Goal: Task Accomplishment & Management: Use online tool/utility

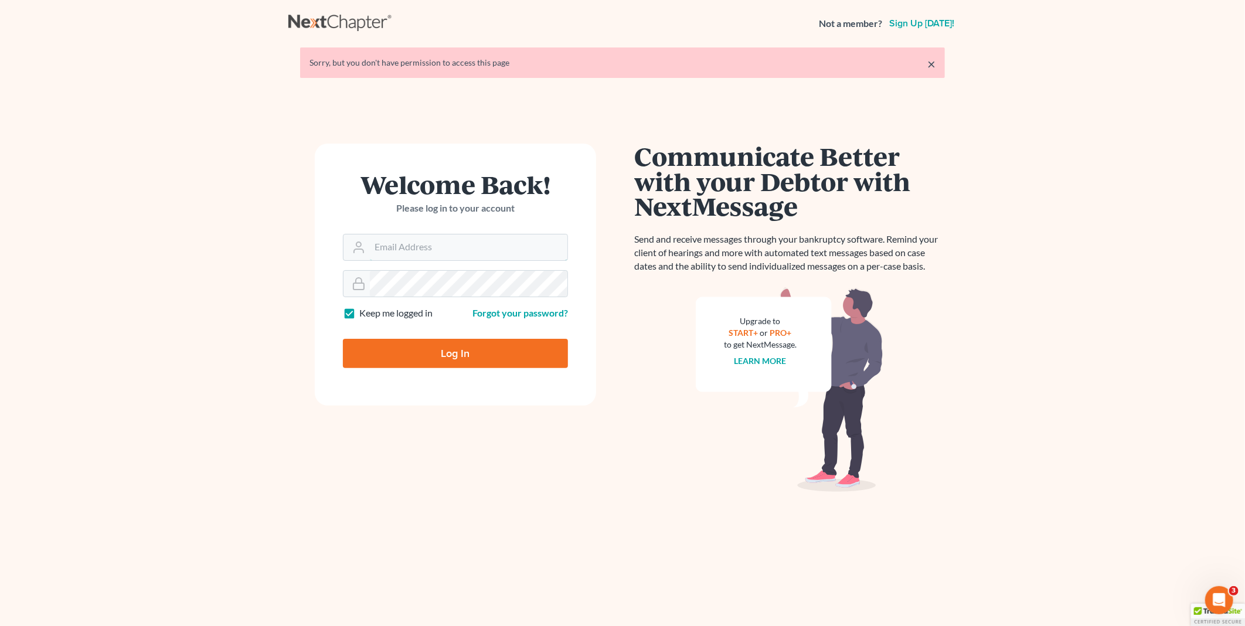
type input "PDonegan@tbennerlaw.com"
click at [453, 348] on input "Log In" at bounding box center [455, 353] width 225 height 29
type input "Thinking..."
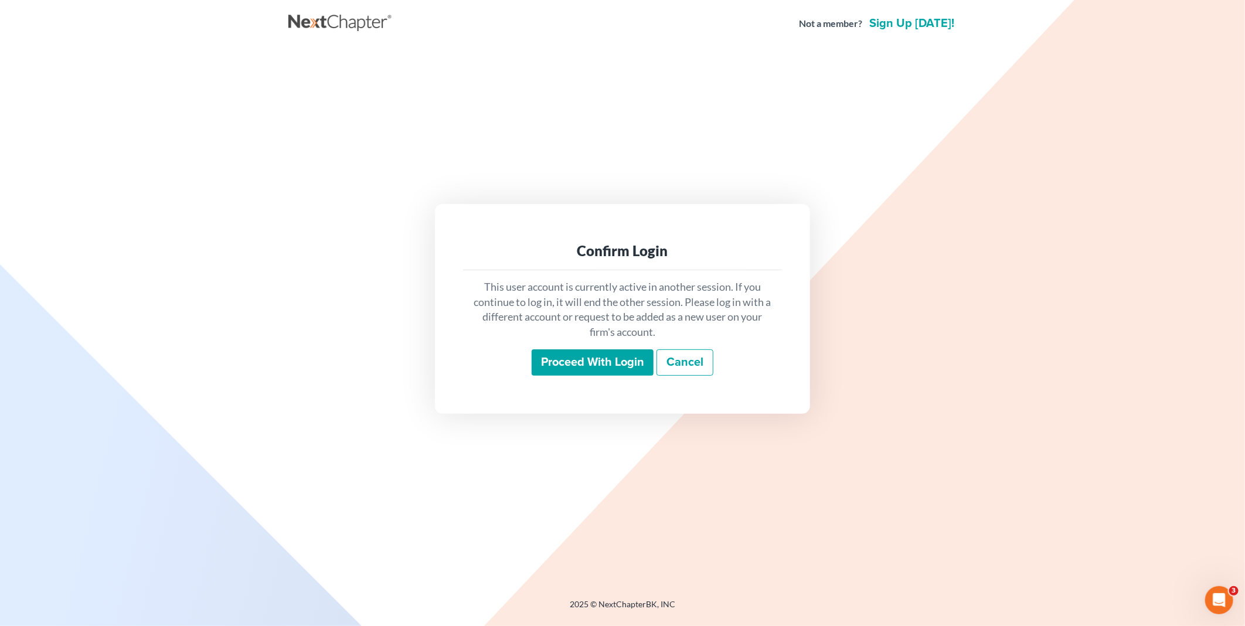
click at [560, 363] on input "Proceed with login" at bounding box center [593, 362] width 122 height 27
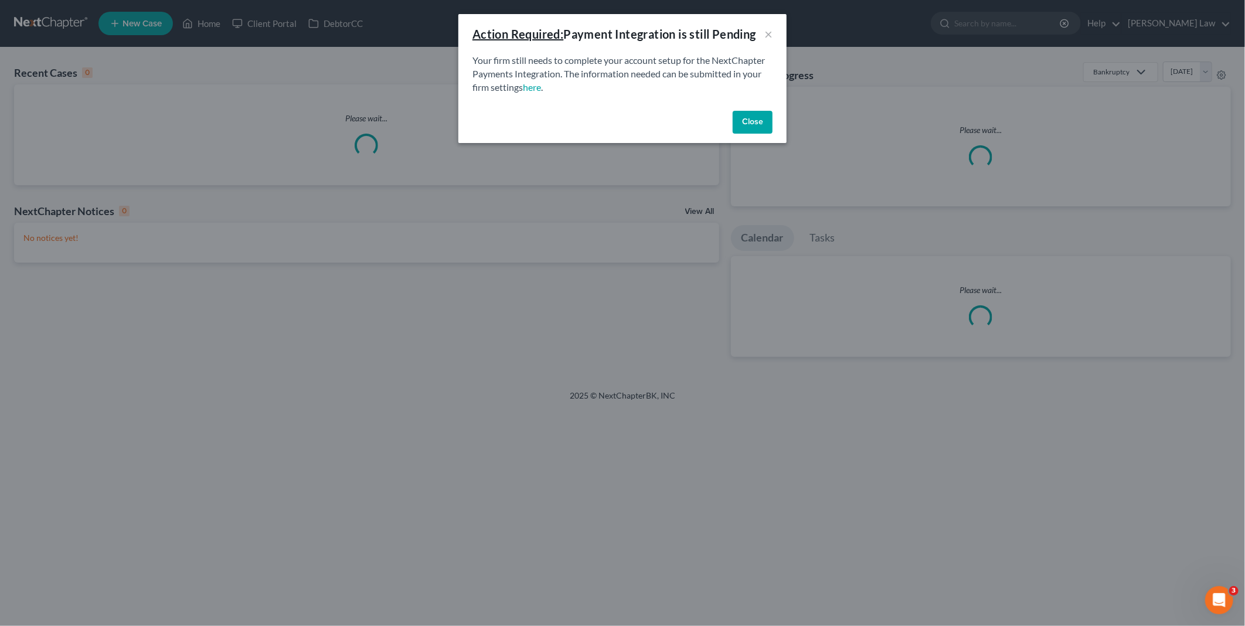
drag, startPoint x: 752, startPoint y: 119, endPoint x: 441, endPoint y: 1, distance: 332.9
click at [752, 119] on button "Close" at bounding box center [753, 122] width 40 height 23
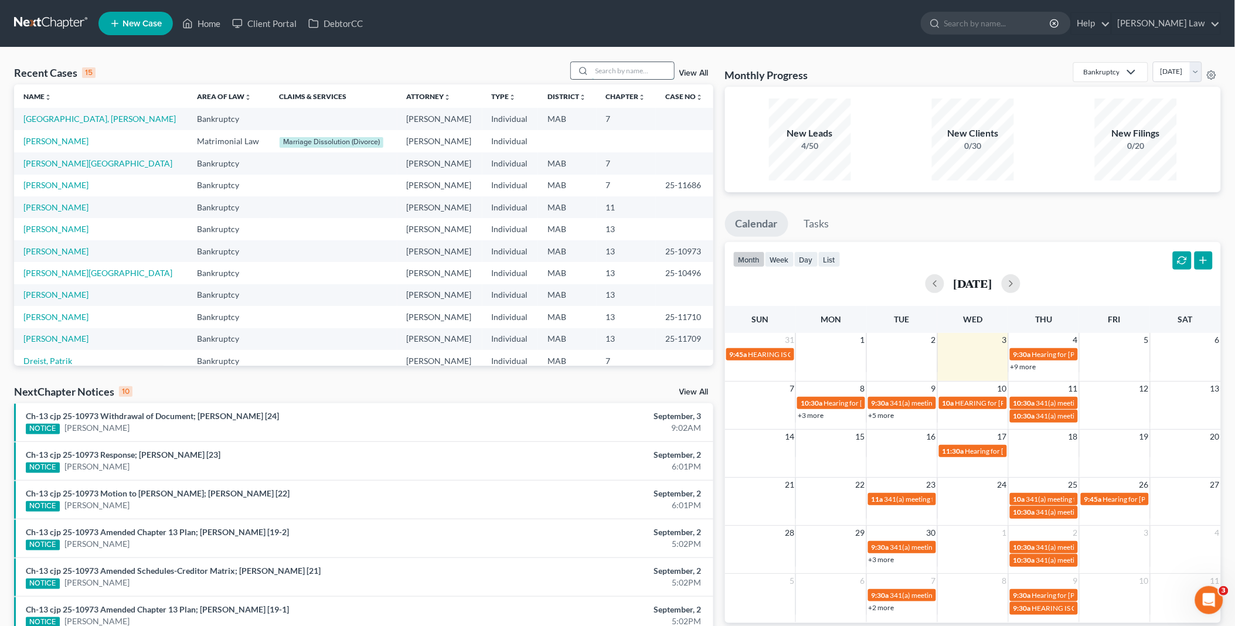
click at [602, 69] on input "search" at bounding box center [633, 70] width 82 height 17
type input "[PERSON_NAME]"
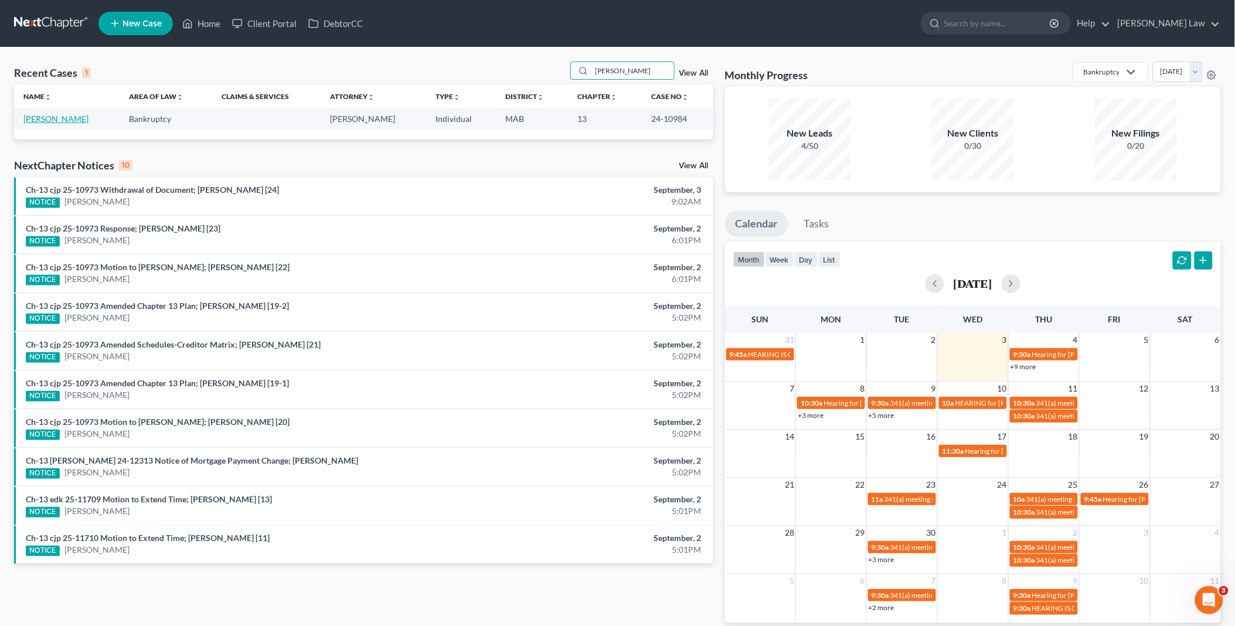
click at [65, 115] on link "[PERSON_NAME]" at bounding box center [55, 119] width 65 height 10
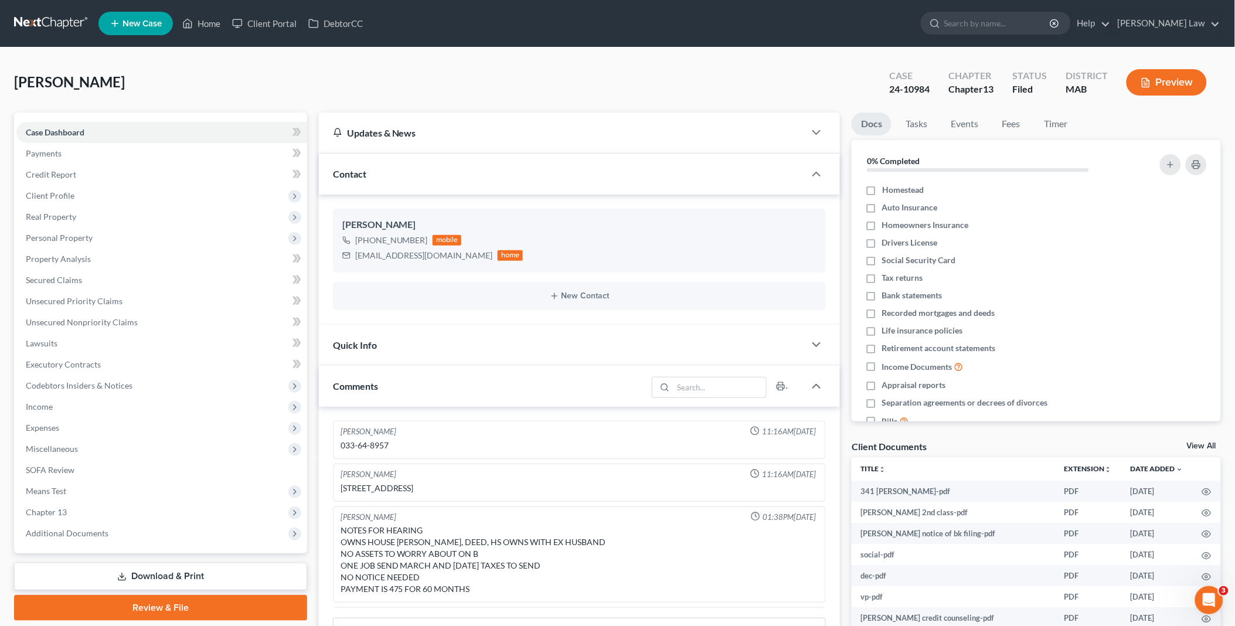
scroll to position [103, 0]
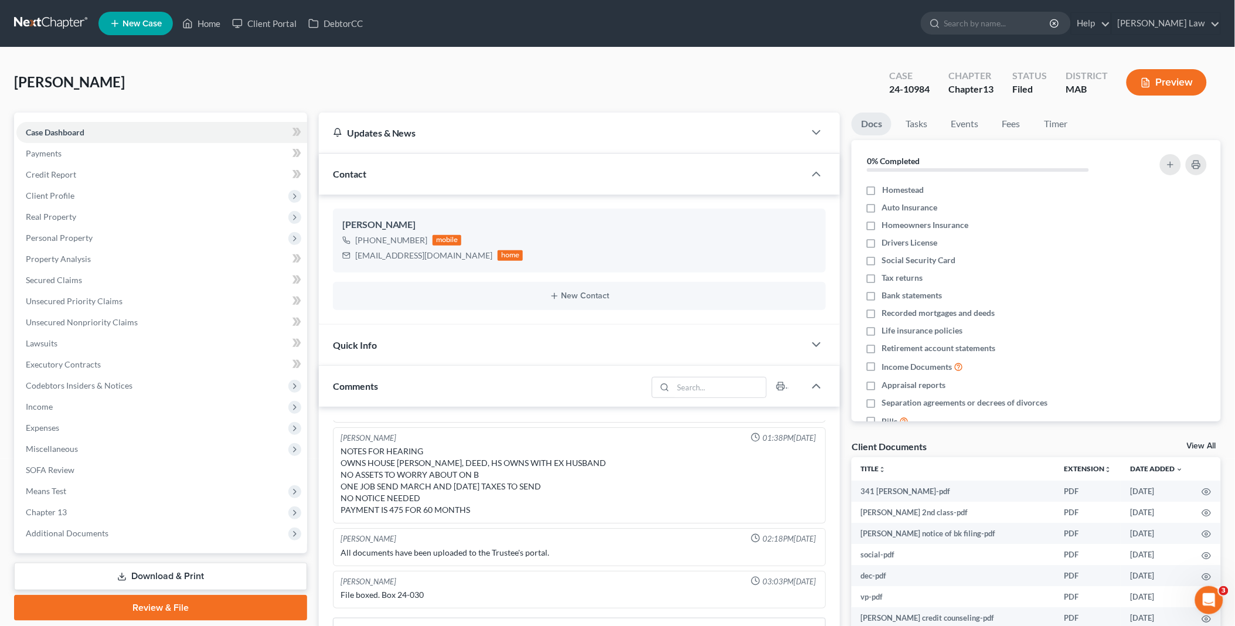
click at [1202, 442] on link "View All" at bounding box center [1201, 446] width 29 height 8
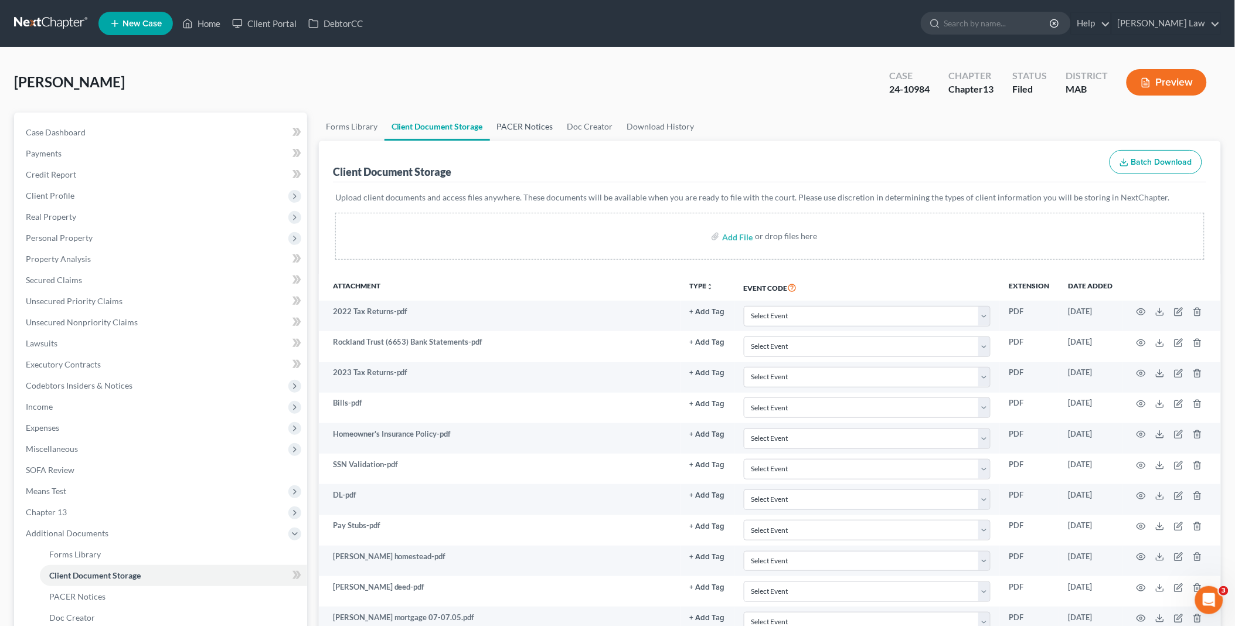
click at [522, 130] on link "PACER Notices" at bounding box center [525, 127] width 70 height 28
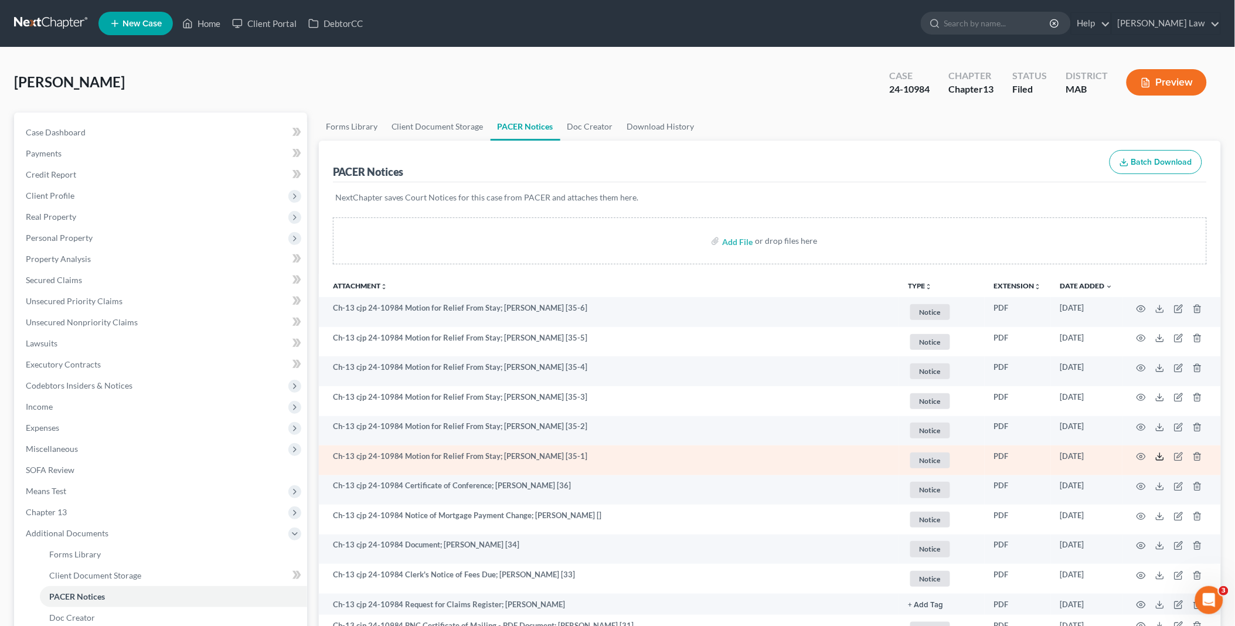
click at [1161, 457] on polyline at bounding box center [1160, 457] width 4 height 2
